Goal: Information Seeking & Learning: Learn about a topic

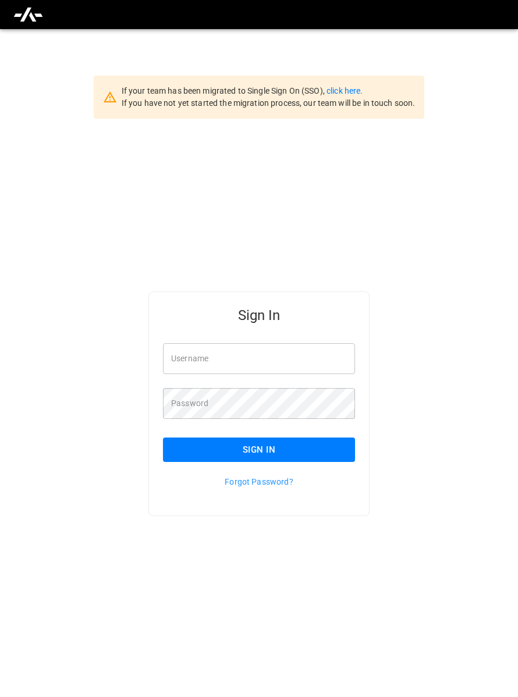
click at [302, 358] on input "Username" at bounding box center [259, 358] width 192 height 31
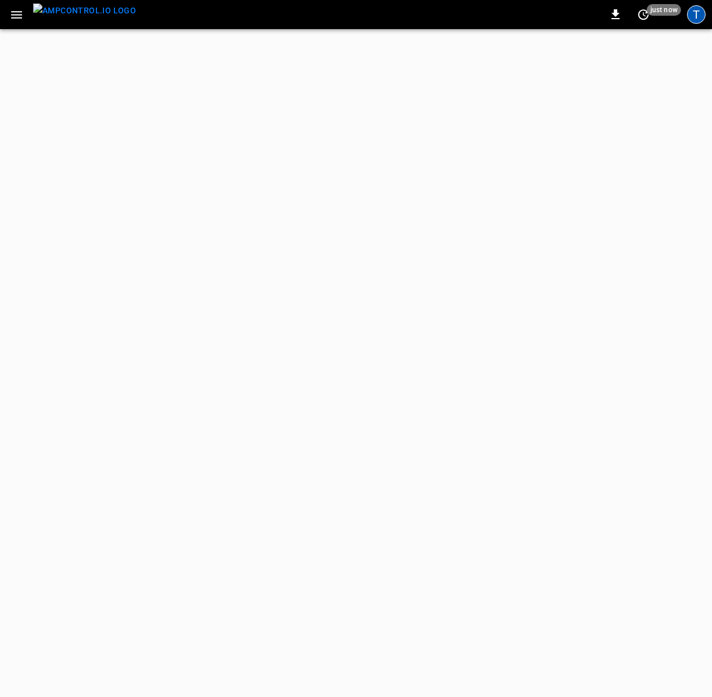
click at [699, 15] on div "T" at bounding box center [696, 14] width 19 height 19
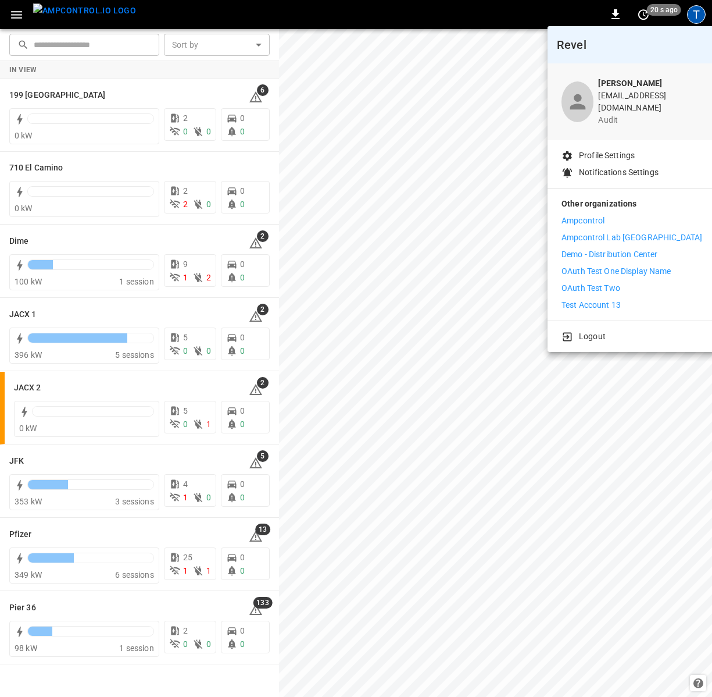
click at [573, 215] on p "Ampcontrol" at bounding box center [583, 221] width 43 height 12
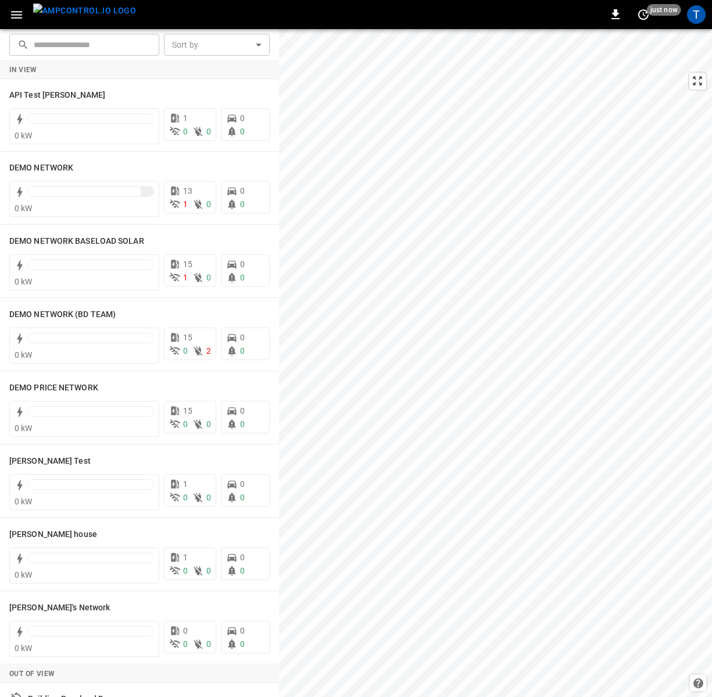
click at [696, 24] on div "T" at bounding box center [697, 14] width 22 height 22
click at [696, 13] on div "T" at bounding box center [696, 14] width 19 height 19
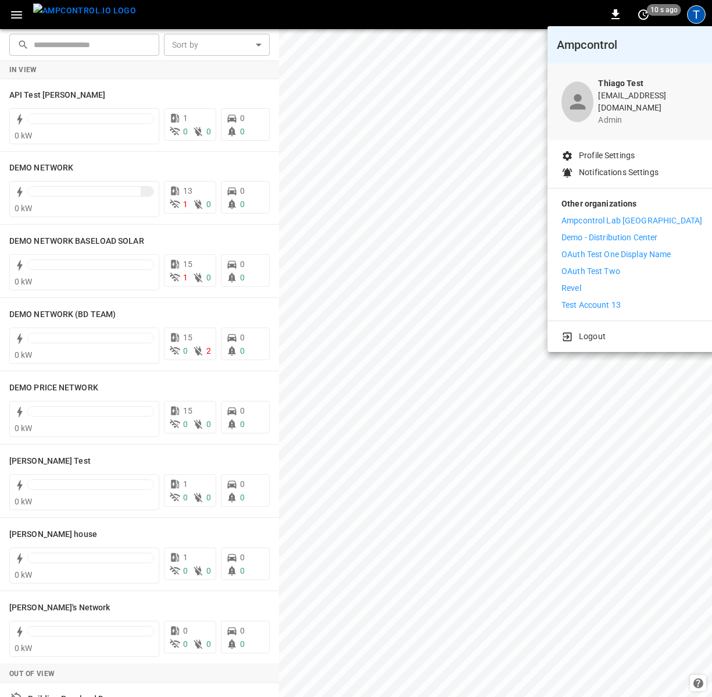
click at [604, 231] on p "Demo - Distribution Center" at bounding box center [610, 237] width 96 height 12
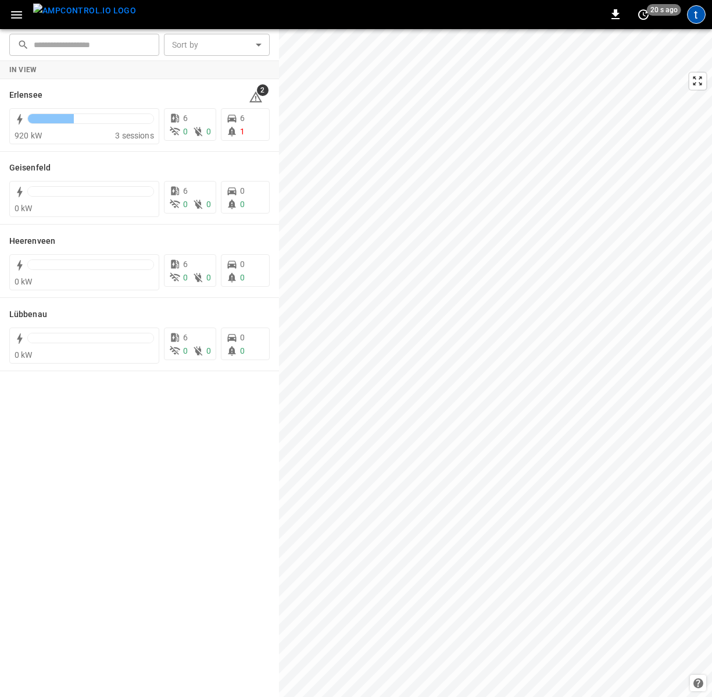
click at [694, 12] on div "t" at bounding box center [696, 14] width 19 height 19
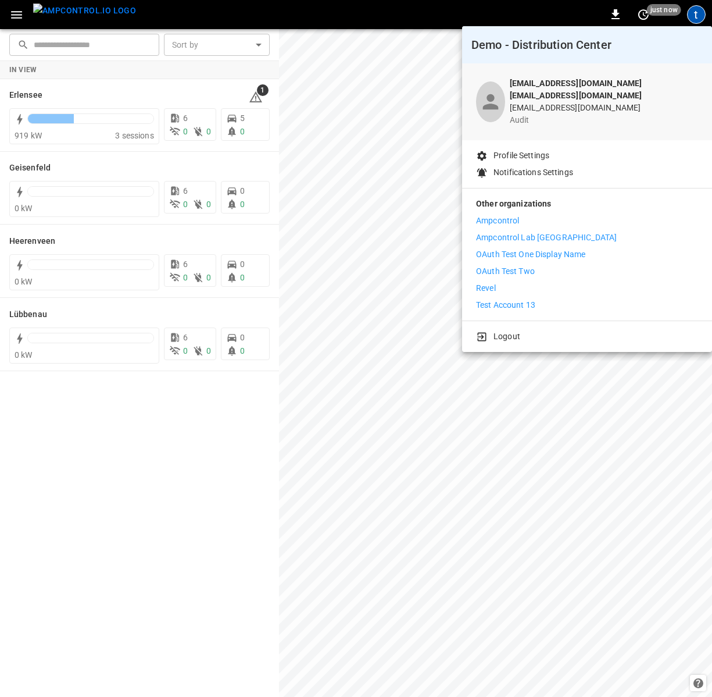
click at [541, 282] on li "Revel" at bounding box center [587, 288] width 222 height 12
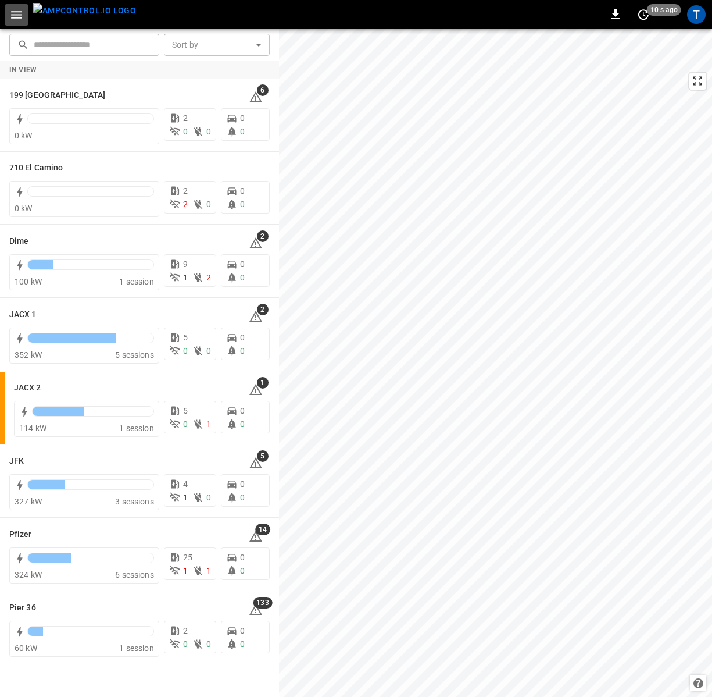
click at [13, 10] on icon "button" at bounding box center [16, 15] width 15 height 15
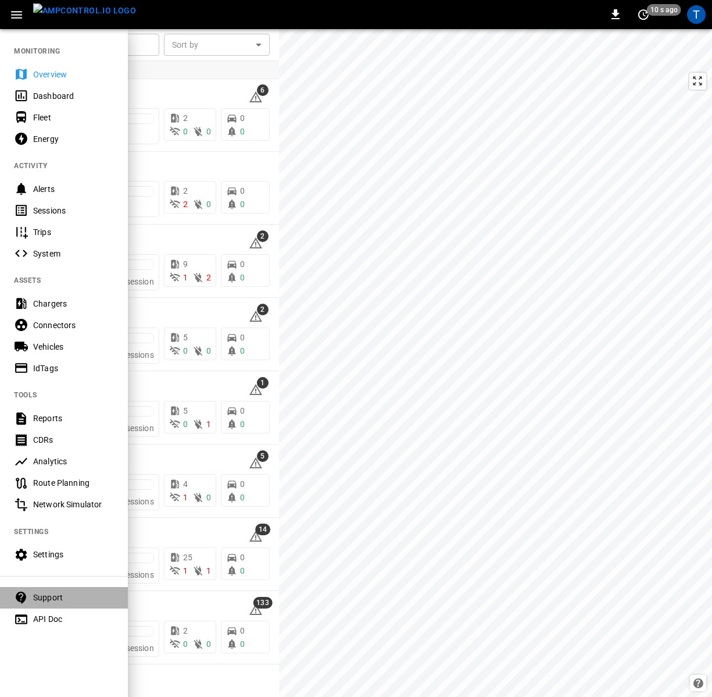
click at [45, 600] on div "Support" at bounding box center [73, 597] width 81 height 12
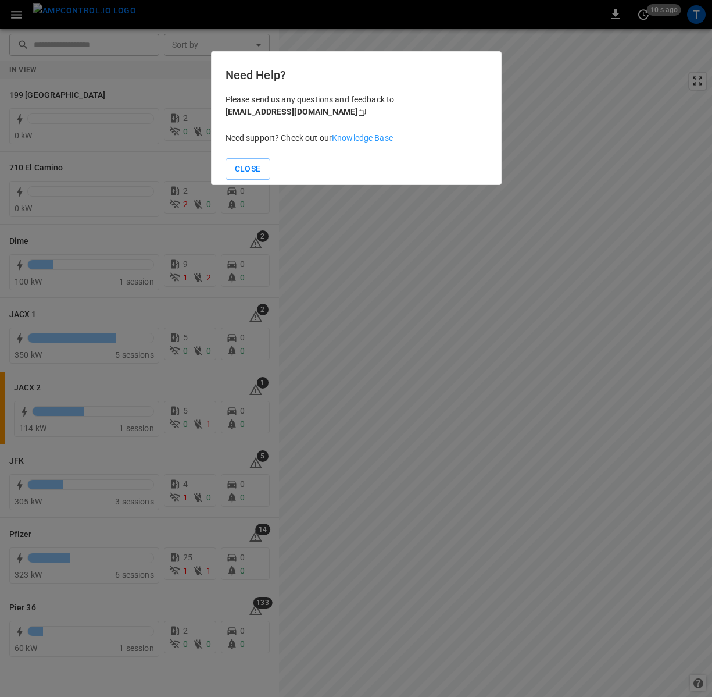
click at [359, 139] on link "Knowledge Base" at bounding box center [362, 137] width 61 height 9
click at [237, 170] on button "Close" at bounding box center [248, 169] width 45 height 22
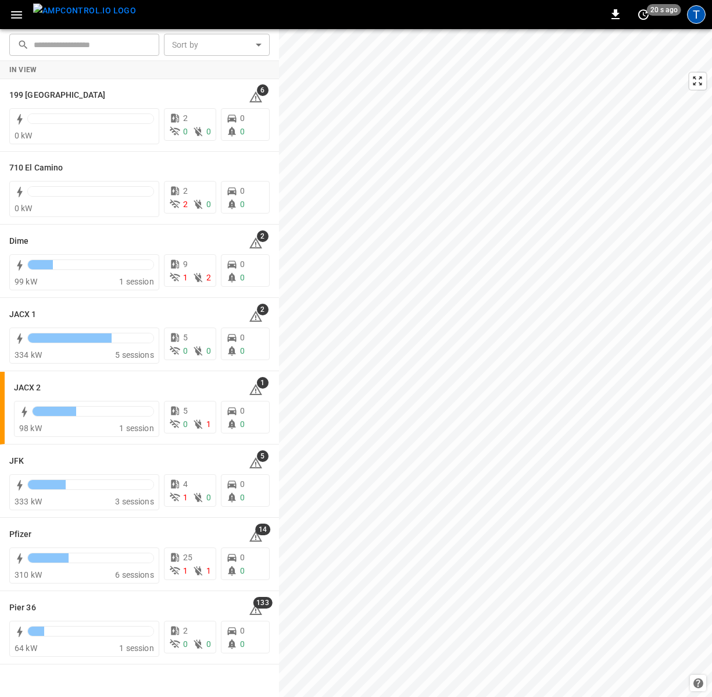
click at [701, 9] on div "T" at bounding box center [696, 14] width 19 height 19
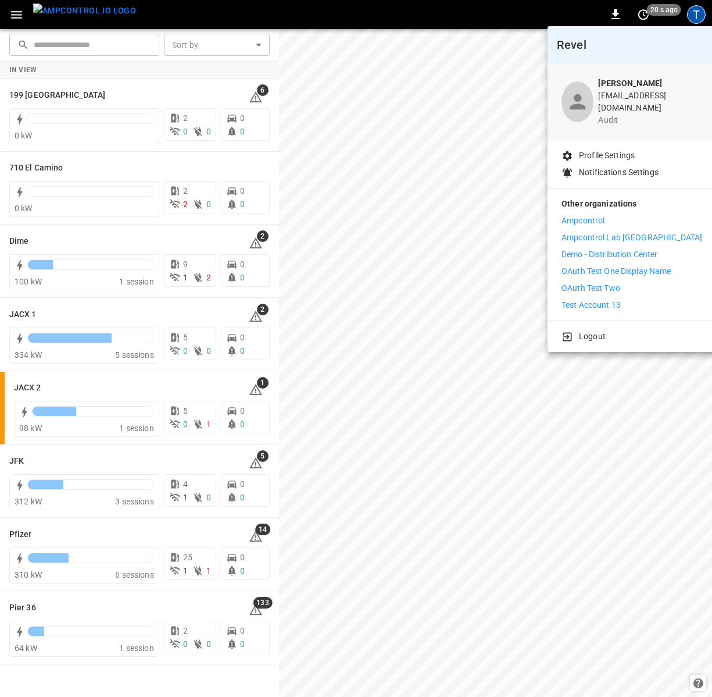
click at [19, 14] on div at bounding box center [356, 348] width 712 height 697
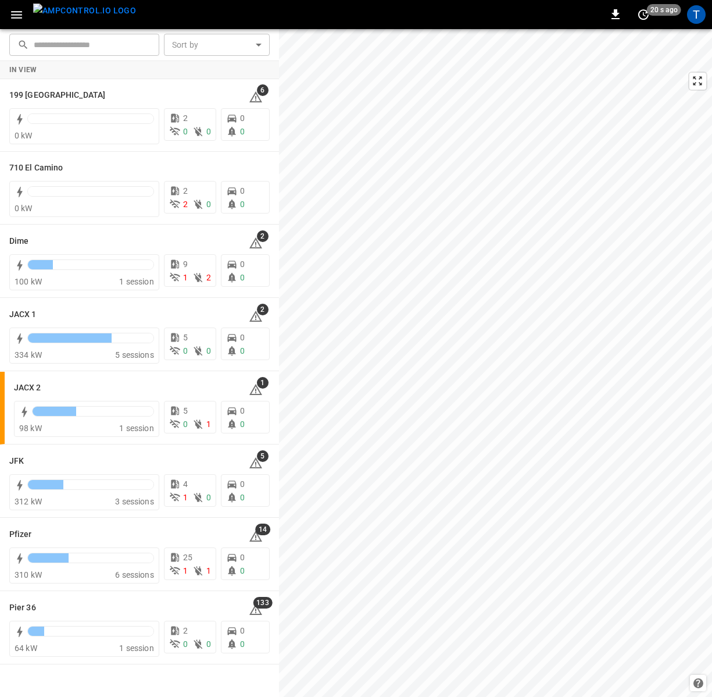
click at [19, 14] on div "Revel Thaigo Pereira thiago@ampcontrol.io audit Profile Settings Notifications …" at bounding box center [356, 349] width 712 height 694
click at [19, 14] on icon "button" at bounding box center [16, 15] width 11 height 8
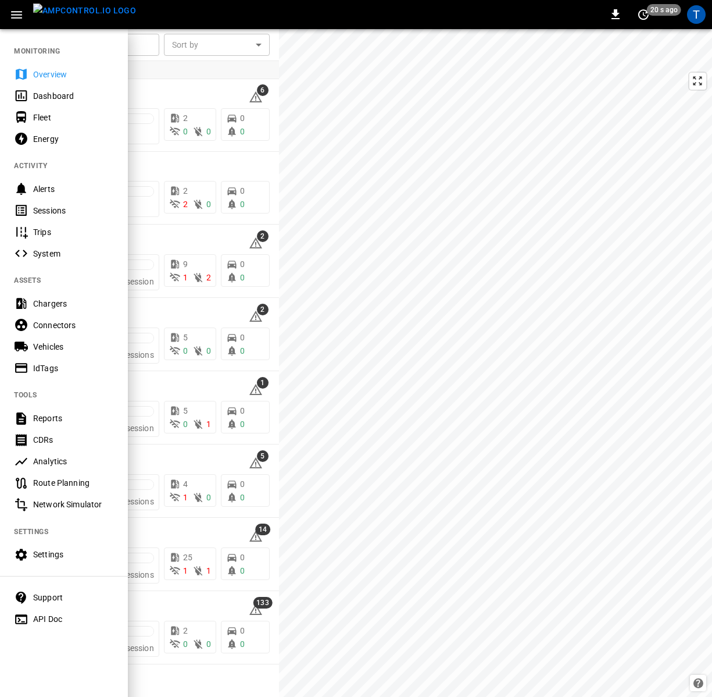
click at [46, 594] on div "Support" at bounding box center [73, 597] width 81 height 12
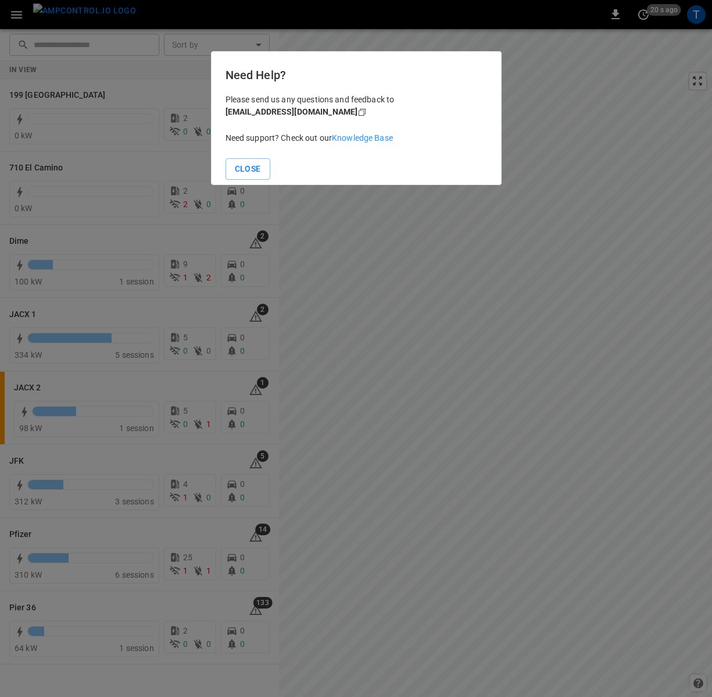
click at [351, 134] on link "Knowledge Base" at bounding box center [362, 137] width 61 height 9
click at [240, 166] on button "Close" at bounding box center [248, 169] width 45 height 22
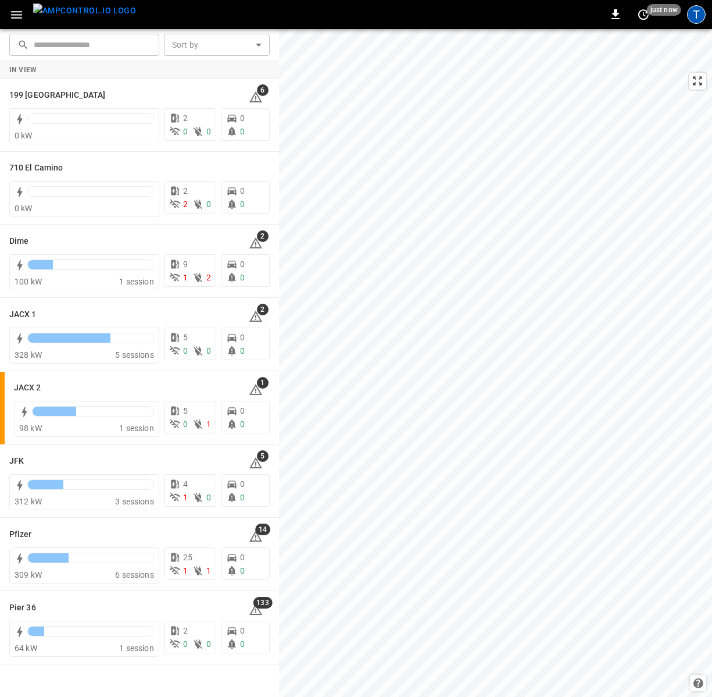
click at [697, 16] on div "T" at bounding box center [696, 14] width 19 height 19
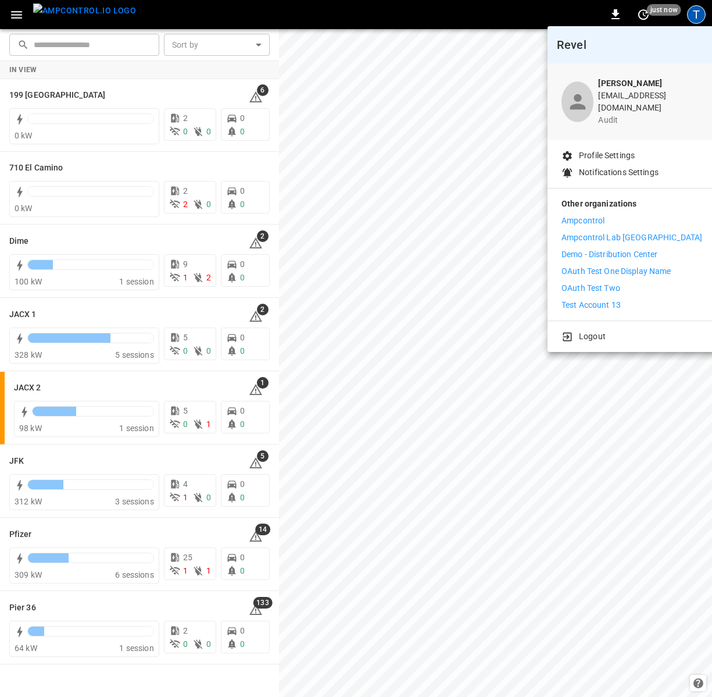
click at [615, 72] on div "Thaigo Pereira thiago@ampcontrol.io audit" at bounding box center [632, 101] width 169 height 77
drag, startPoint x: 612, startPoint y: 91, endPoint x: 647, endPoint y: 87, distance: 35.1
click at [647, 87] on p "[PERSON_NAME]" at bounding box center [650, 83] width 104 height 12
click at [654, 87] on b "[PERSON_NAME]" at bounding box center [630, 83] width 64 height 9
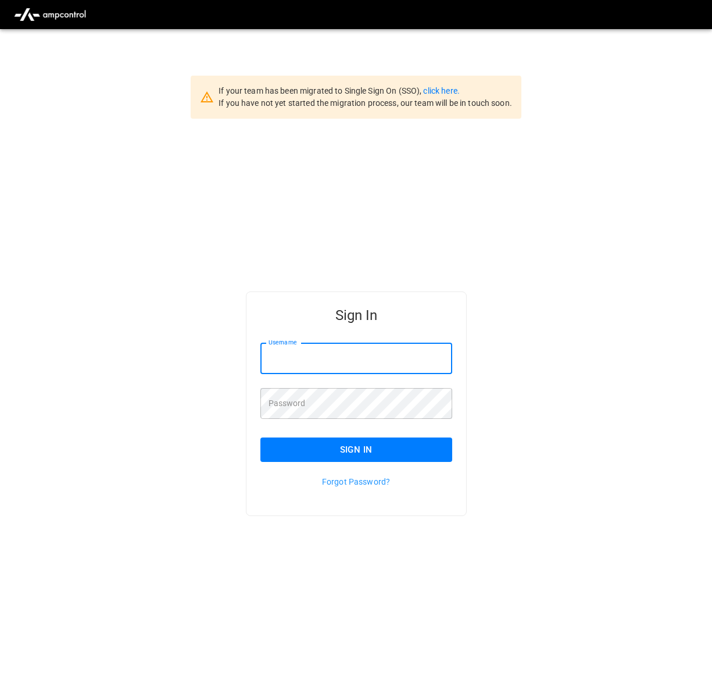
click at [379, 350] on input "Username" at bounding box center [357, 358] width 192 height 31
type input "**********"
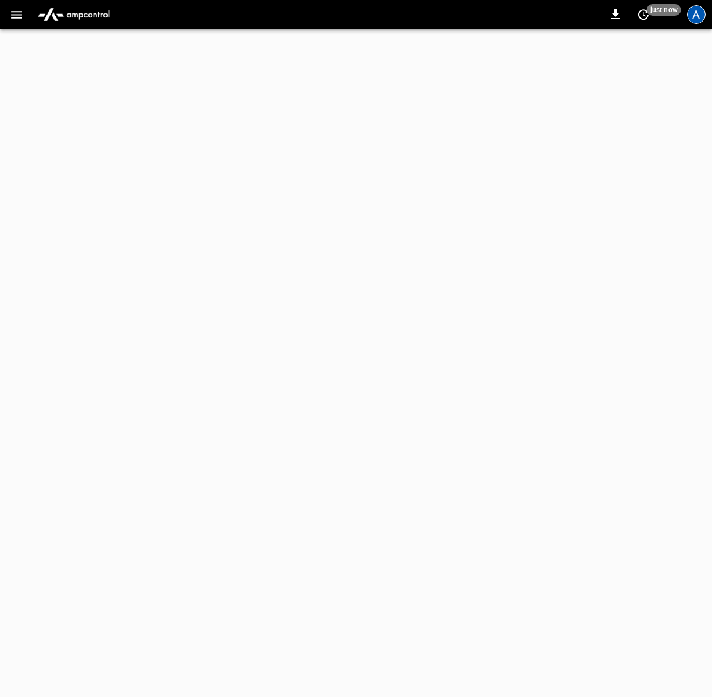
click at [700, 14] on div "A" at bounding box center [696, 14] width 19 height 19
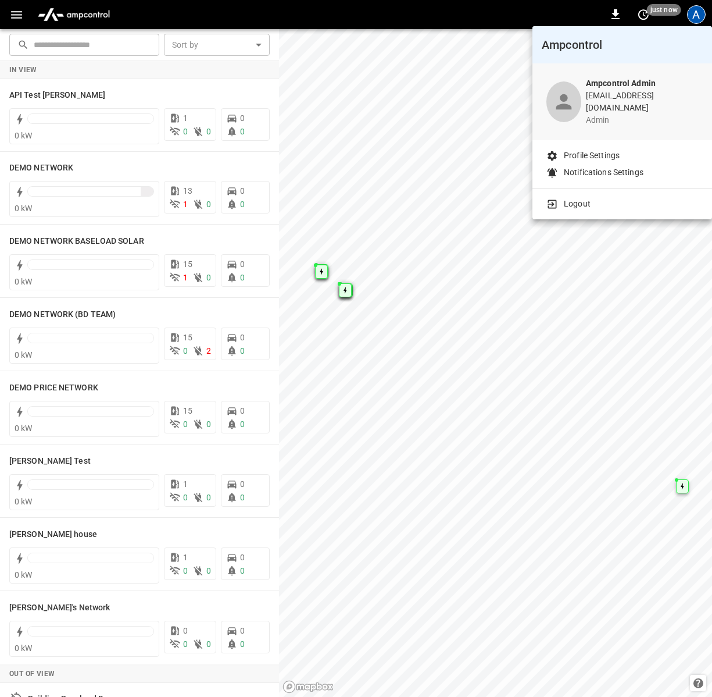
click at [195, 19] on div at bounding box center [356, 348] width 712 height 697
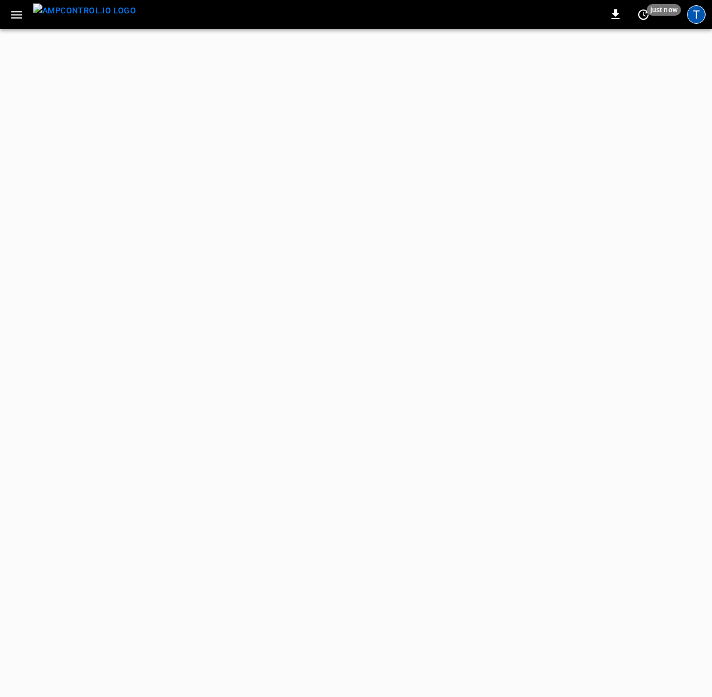
click at [701, 19] on div "T" at bounding box center [696, 14] width 19 height 19
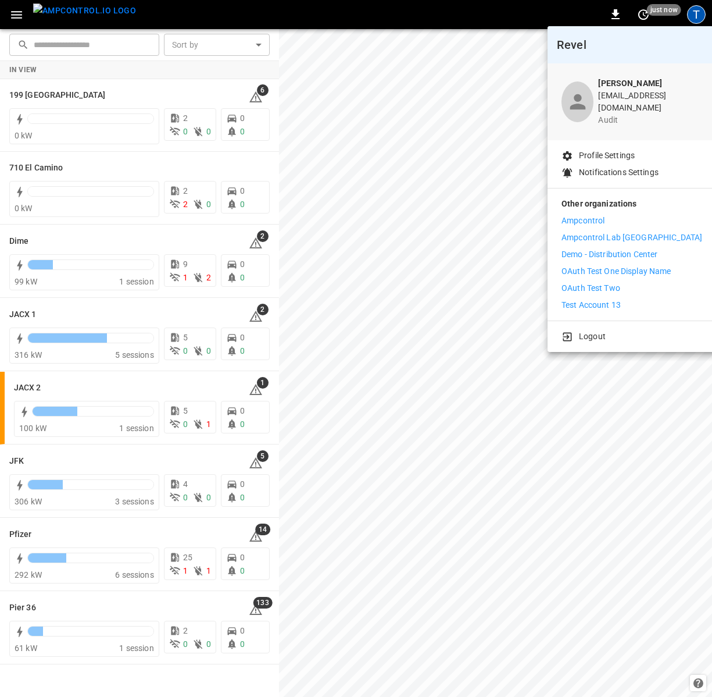
click at [586, 215] on p "Ampcontrol" at bounding box center [583, 221] width 43 height 12
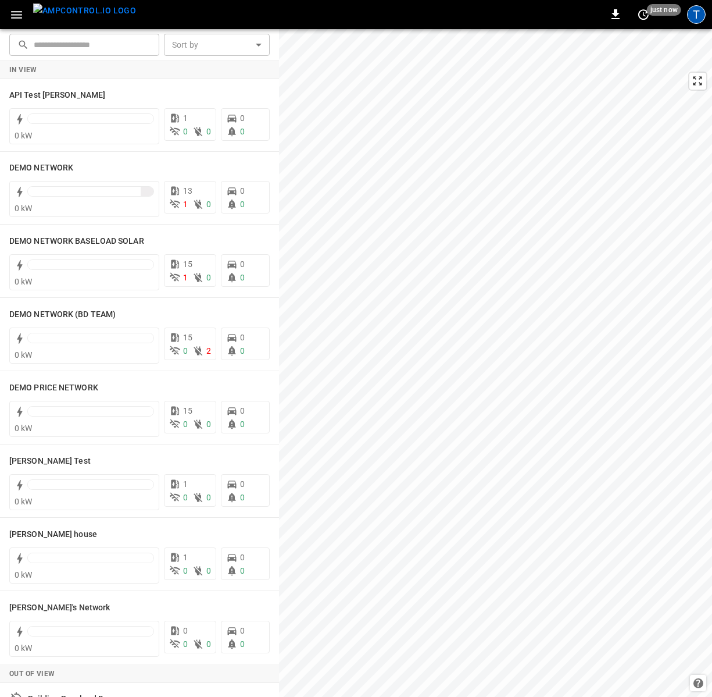
click at [696, 19] on div "T" at bounding box center [696, 14] width 19 height 19
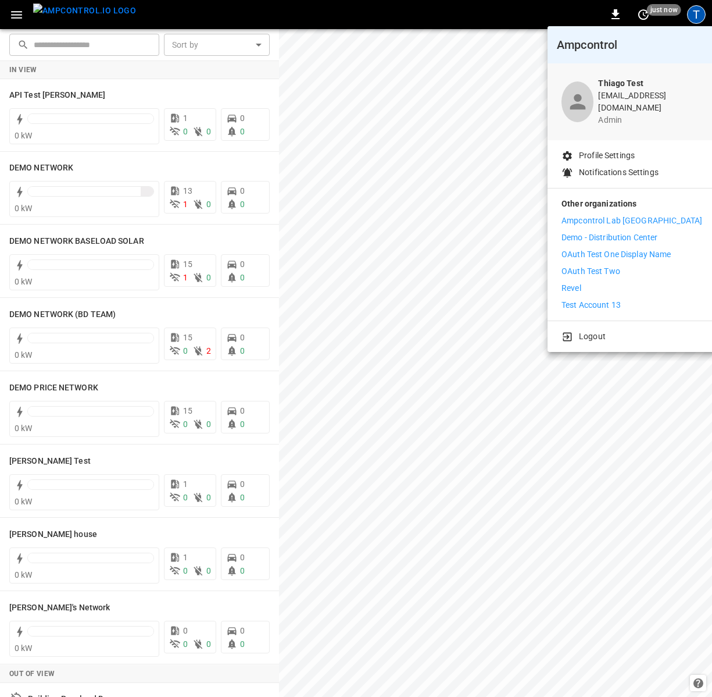
click at [565, 17] on div at bounding box center [356, 348] width 712 height 697
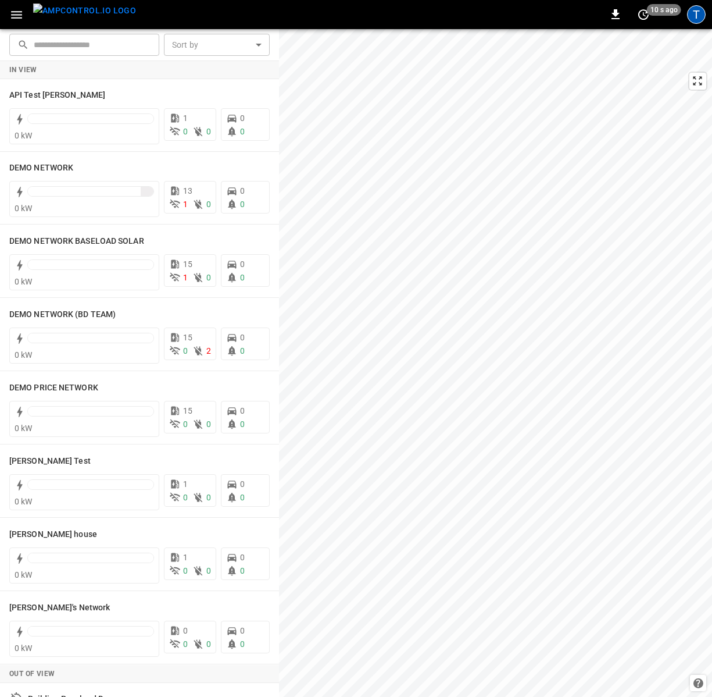
click at [693, 7] on div "T" at bounding box center [696, 14] width 19 height 19
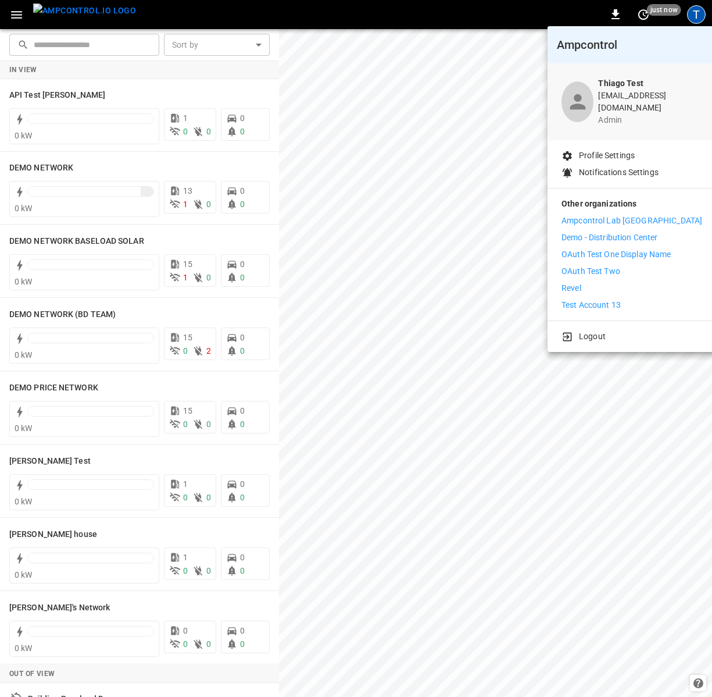
click at [576, 282] on p "Revel" at bounding box center [572, 288] width 20 height 12
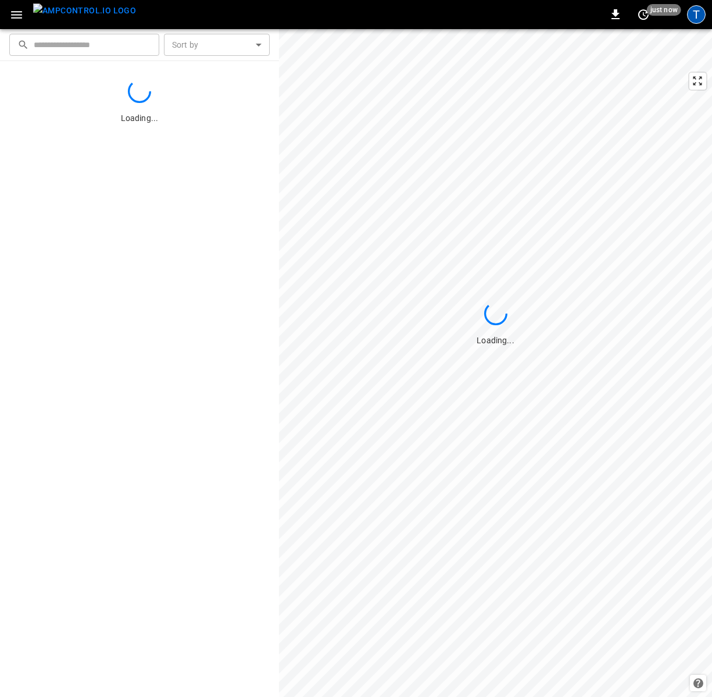
click at [696, 17] on div "T" at bounding box center [696, 14] width 19 height 19
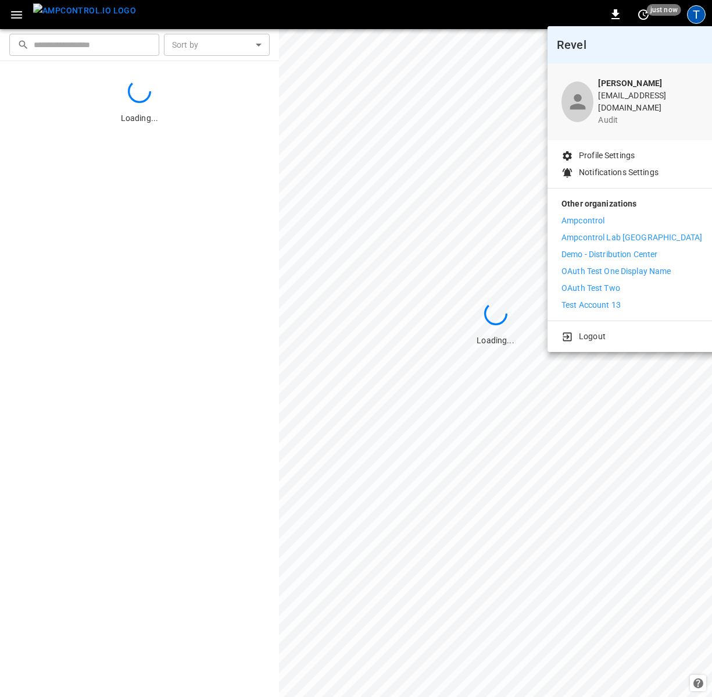
click at [533, 21] on div at bounding box center [356, 348] width 712 height 697
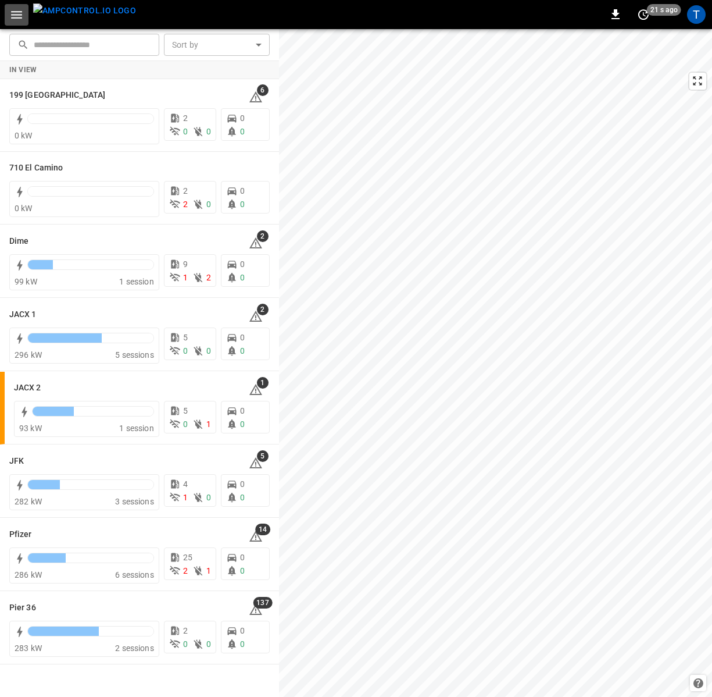
click at [21, 17] on icon "button" at bounding box center [16, 15] width 11 height 8
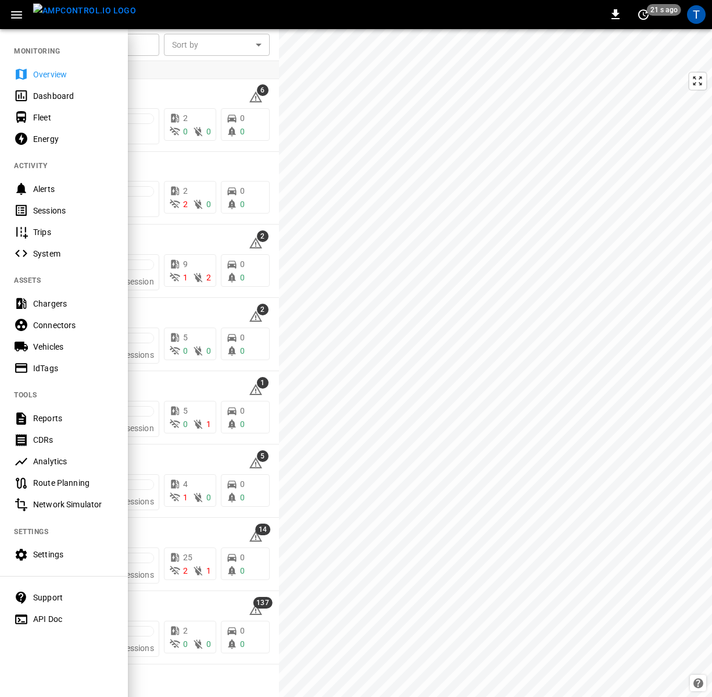
click at [44, 590] on div "Support" at bounding box center [64, 598] width 128 height 22
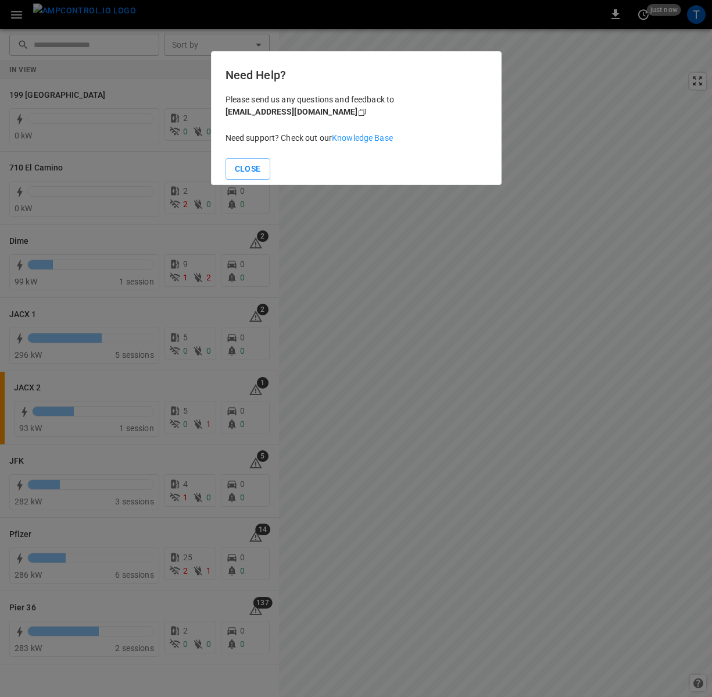
click at [352, 139] on link "Knowledge Base" at bounding box center [362, 137] width 61 height 9
drag, startPoint x: 238, startPoint y: 71, endPoint x: 247, endPoint y: 85, distance: 17.0
click at [247, 85] on div "Need Help? Please send us any questions and feedback to support@ampcontrol.io C…" at bounding box center [356, 118] width 291 height 134
drag, startPoint x: 237, startPoint y: 95, endPoint x: 349, endPoint y: 98, distance: 111.7
click at [349, 98] on p "Please send us any questions and feedback to support@ampcontrol.io Copy" at bounding box center [357, 106] width 262 height 24
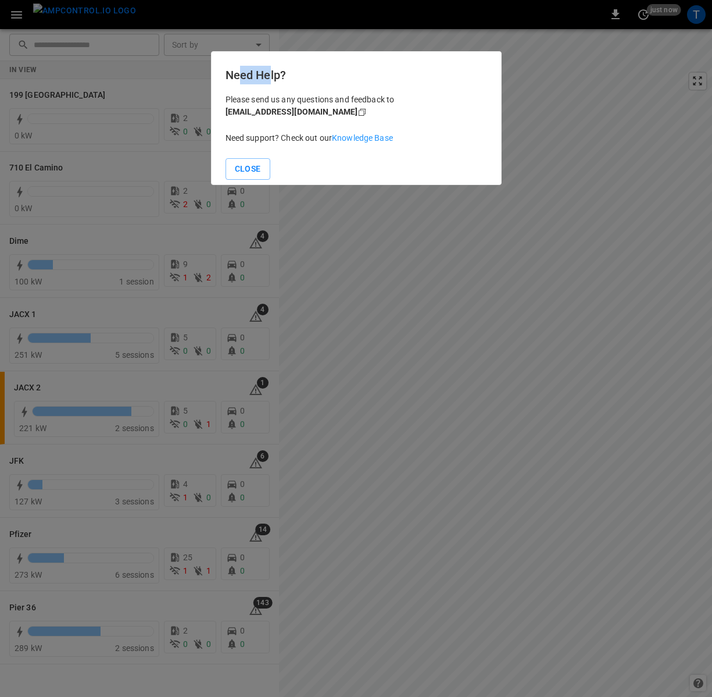
drag, startPoint x: 237, startPoint y: 72, endPoint x: 268, endPoint y: 75, distance: 31.0
click at [268, 75] on h6 "Need Help?" at bounding box center [357, 75] width 262 height 19
drag, startPoint x: 236, startPoint y: 101, endPoint x: 261, endPoint y: 109, distance: 26.9
click at [261, 109] on p "Please send us any questions and feedback to support@ampcontrol.io Copy" at bounding box center [357, 106] width 262 height 24
drag, startPoint x: 238, startPoint y: 135, endPoint x: 296, endPoint y: 138, distance: 57.7
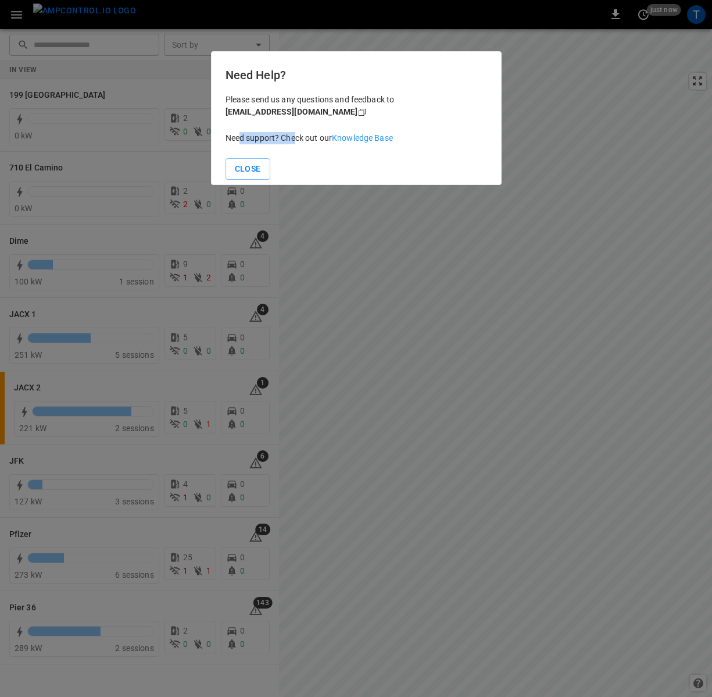
click at [296, 138] on p "Need support? Check out our Knowledge Base" at bounding box center [357, 138] width 262 height 12
click at [312, 138] on p "Need support? Check out our Knowledge Base" at bounding box center [357, 138] width 262 height 12
click at [243, 166] on button "Close" at bounding box center [248, 169] width 45 height 22
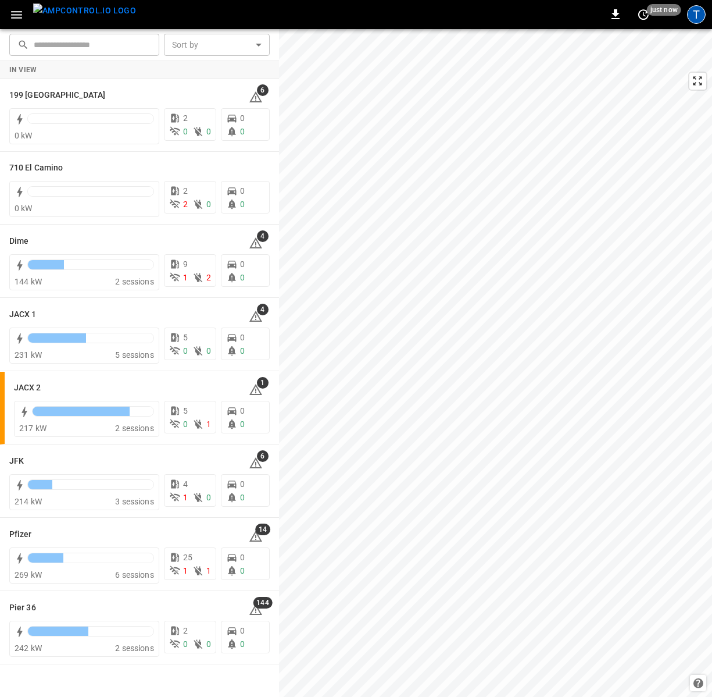
click at [693, 17] on div "T" at bounding box center [696, 14] width 19 height 19
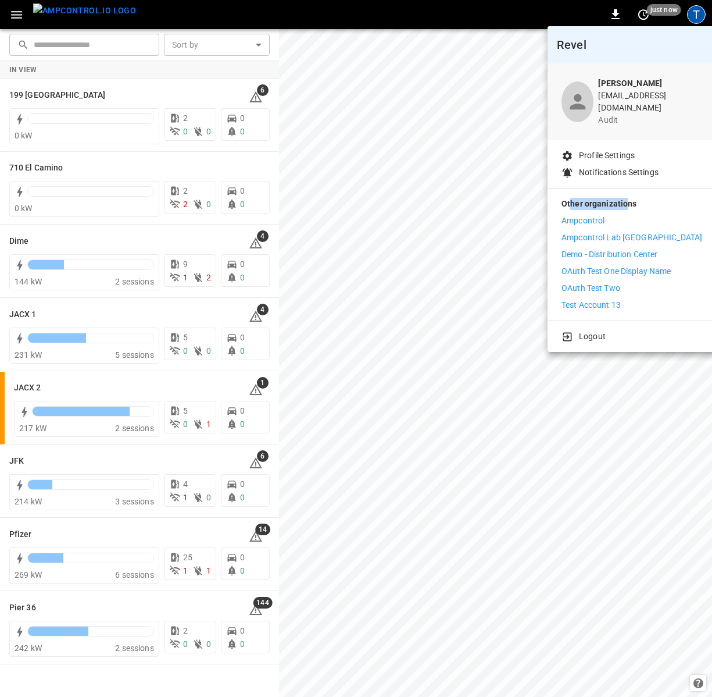
drag, startPoint x: 569, startPoint y: 194, endPoint x: 625, endPoint y: 192, distance: 55.3
click at [625, 198] on p "Other organizations" at bounding box center [632, 206] width 141 height 17
click at [633, 198] on p "Other organizations" at bounding box center [632, 206] width 141 height 17
drag, startPoint x: 568, startPoint y: 197, endPoint x: 603, endPoint y: 195, distance: 34.4
click at [603, 198] on p "Other organizations" at bounding box center [632, 206] width 141 height 17
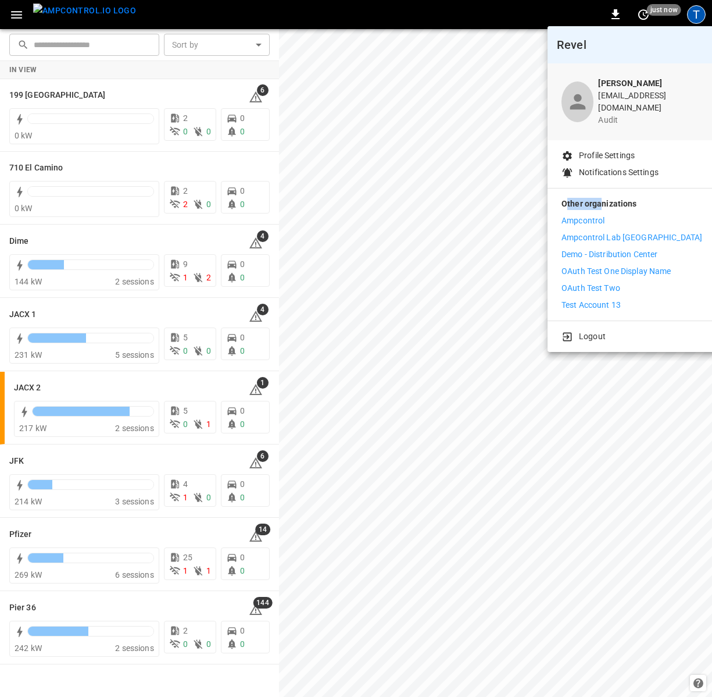
click at [627, 198] on p "Other organizations" at bounding box center [632, 206] width 141 height 17
click at [21, 14] on div at bounding box center [356, 348] width 712 height 697
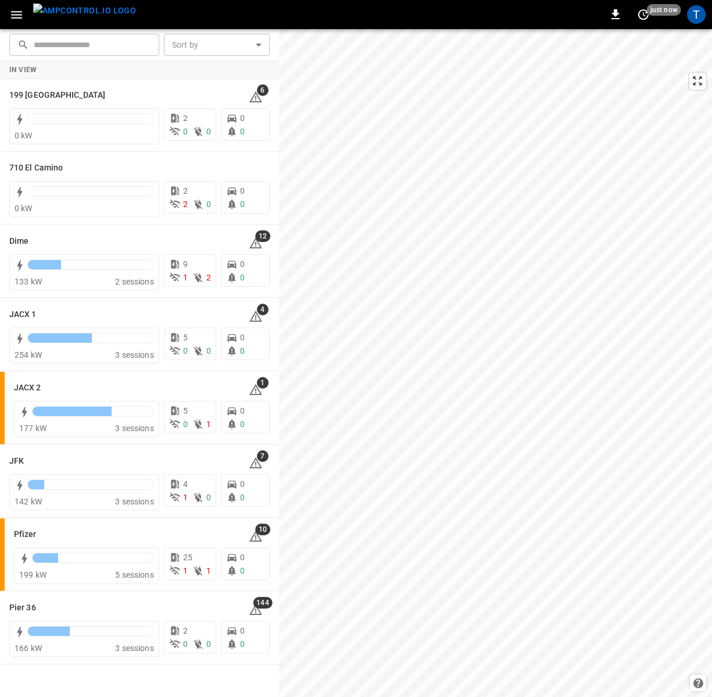
click at [21, 15] on icon "button" at bounding box center [16, 15] width 11 height 8
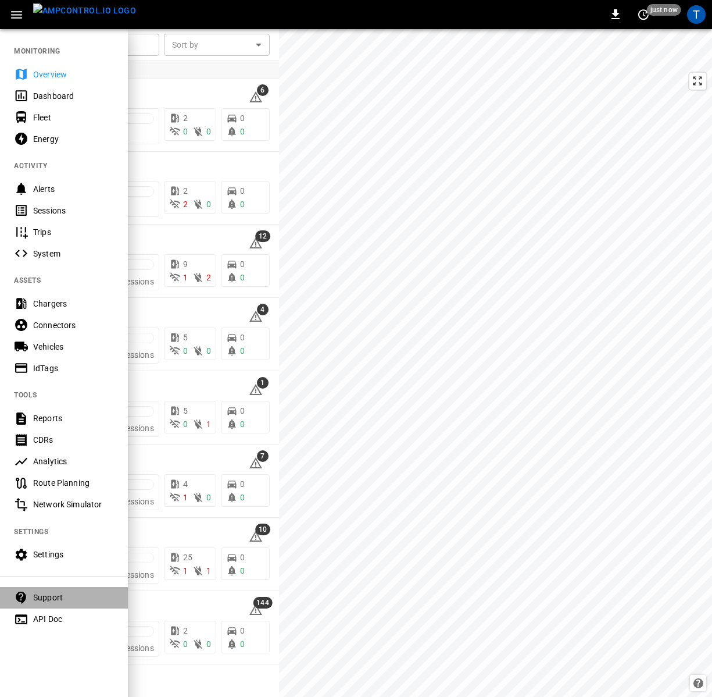
click at [47, 592] on div "Support" at bounding box center [73, 597] width 81 height 12
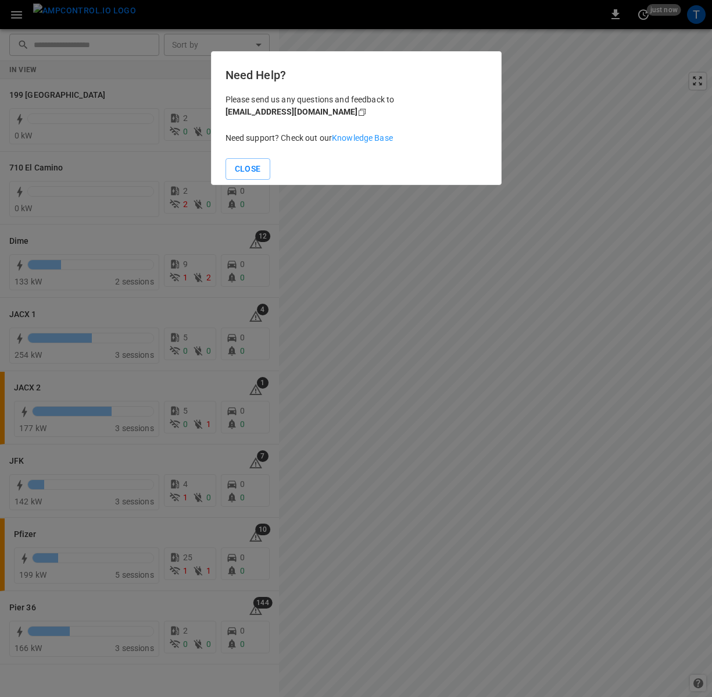
click at [371, 142] on link "Knowledge Base" at bounding box center [362, 137] width 61 height 9
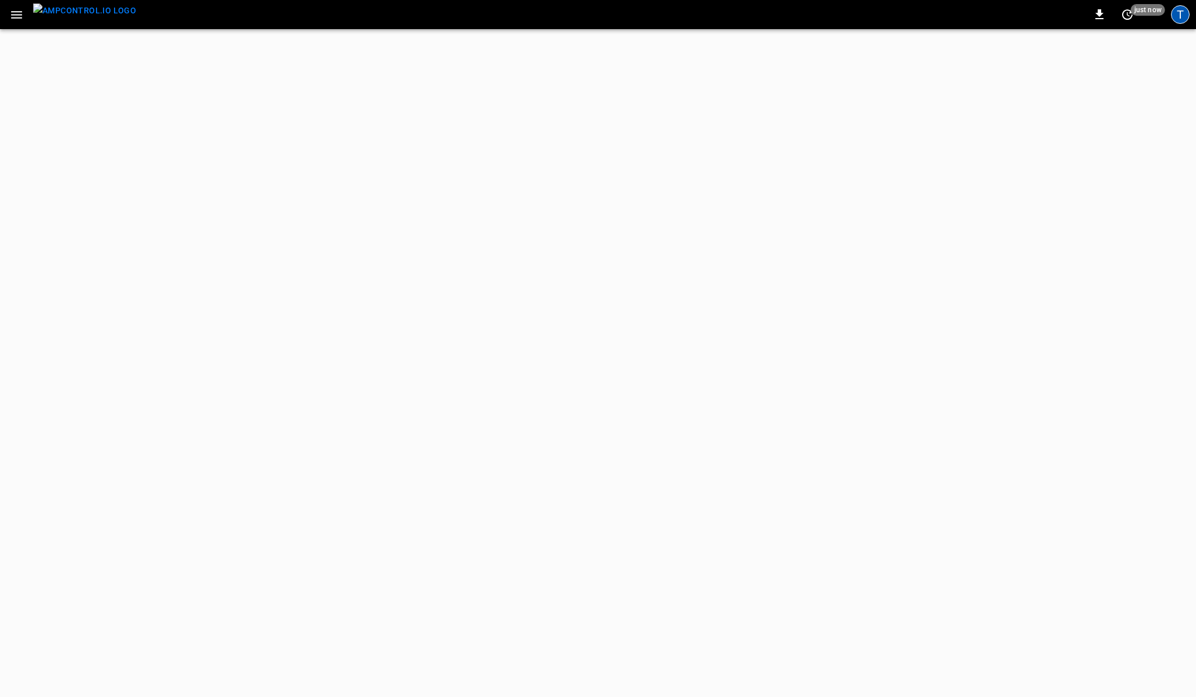
click at [1179, 16] on div "T" at bounding box center [1180, 14] width 19 height 19
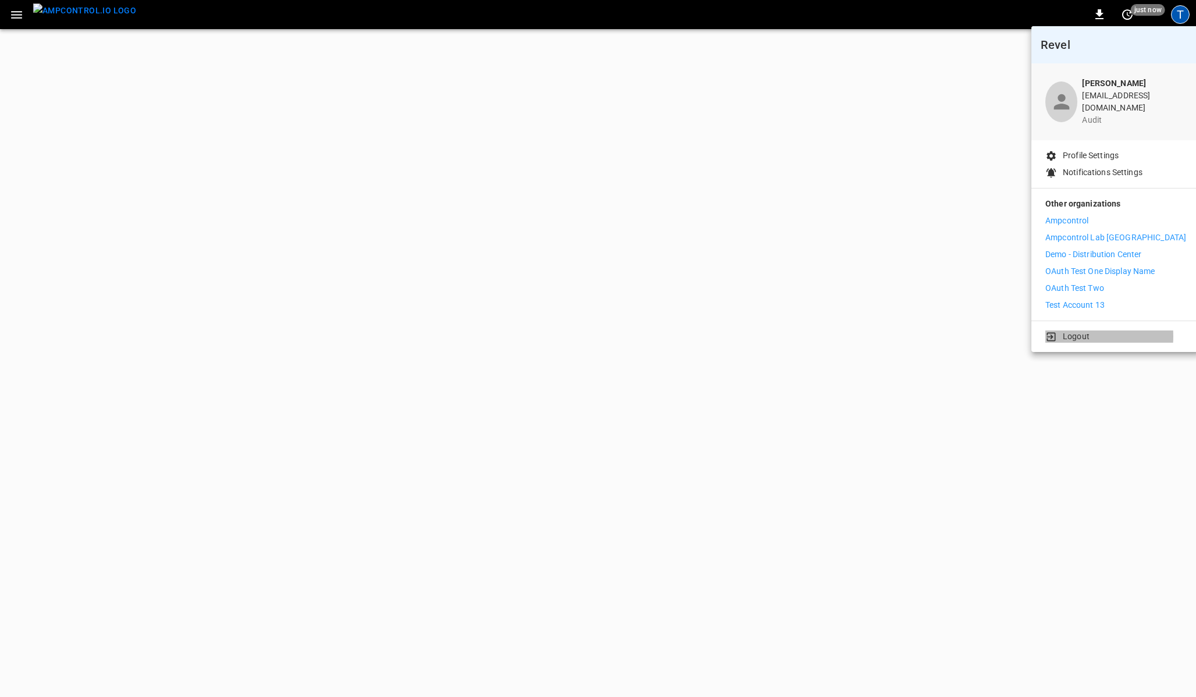
click at [1076, 330] on p "Logout" at bounding box center [1076, 336] width 27 height 12
